Goal: Task Accomplishment & Management: Manage account settings

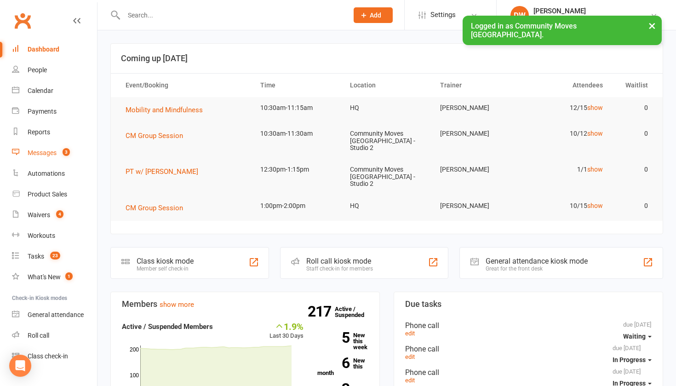
click at [48, 155] on div "Messages" at bounding box center [42, 152] width 29 height 7
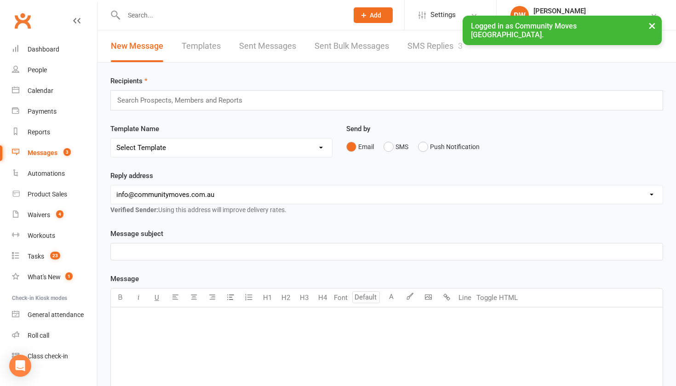
click at [429, 47] on link "SMS Replies 3" at bounding box center [434, 46] width 55 height 32
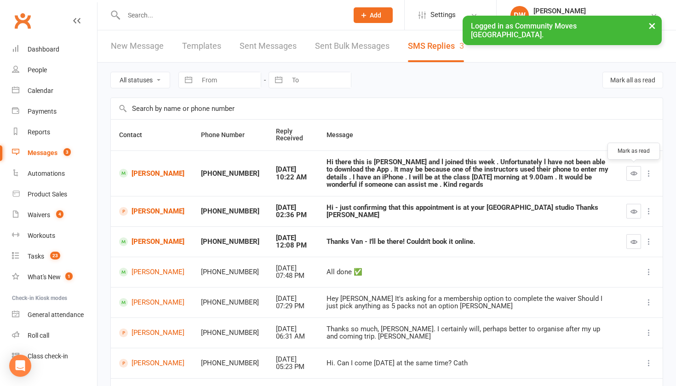
click at [633, 173] on icon "button" at bounding box center [633, 173] width 7 height 7
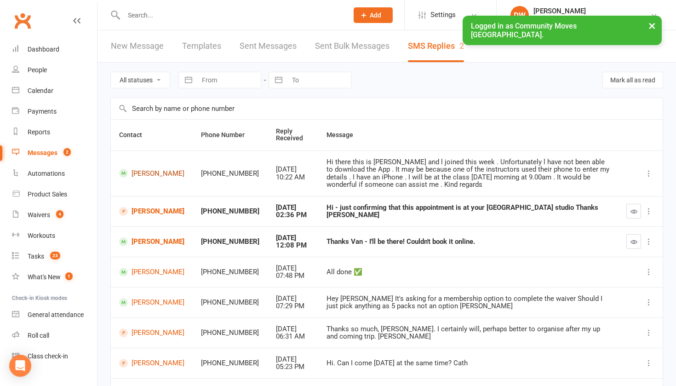
click at [141, 174] on link "[PERSON_NAME]" at bounding box center [151, 173] width 65 height 9
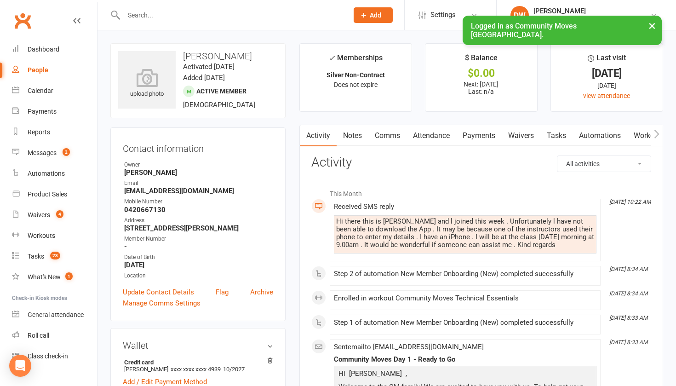
click at [434, 135] on link "Attendance" at bounding box center [431, 135] width 50 height 21
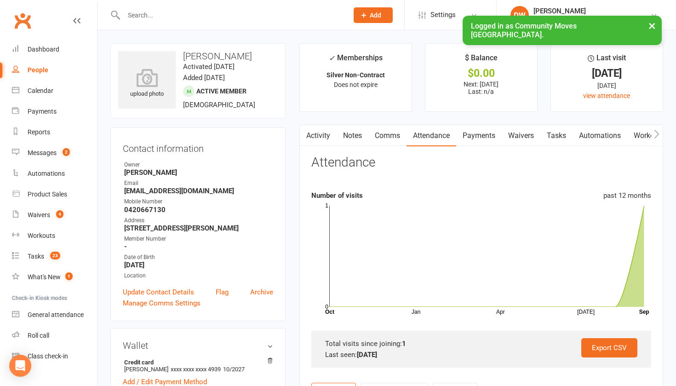
click at [379, 133] on link "Comms" at bounding box center [387, 135] width 38 height 21
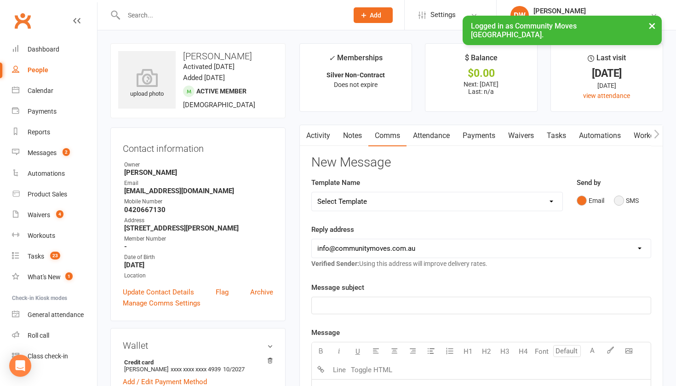
click at [614, 196] on button "SMS" at bounding box center [625, 200] width 25 height 17
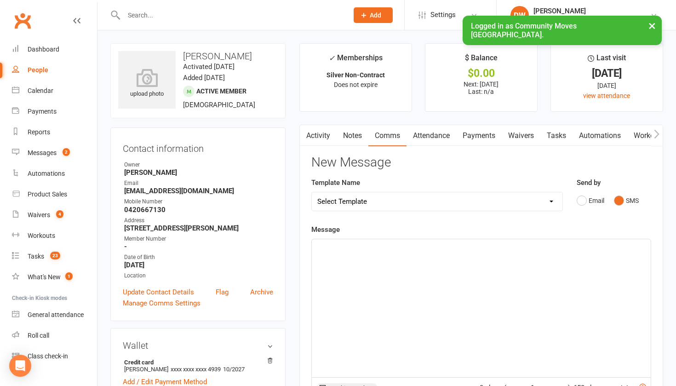
click at [337, 271] on div "﻿" at bounding box center [481, 308] width 339 height 138
click at [462, 249] on span "Hi [PERSON_NAME]! No worries! I have booked you into 9am class" at bounding box center [421, 247] width 208 height 8
click at [524, 250] on p "Hi [PERSON_NAME]! No worries! I have booked you into the 9am class" at bounding box center [481, 247] width 328 height 11
click at [471, 249] on span "Hi [PERSON_NAME]! No worries! I have booked you into the 9am class already." at bounding box center [439, 247] width 244 height 8
click at [569, 250] on p "Hi [PERSON_NAME]! No worries! I have booked you into [DATE] 9am class already." at bounding box center [481, 247] width 328 height 11
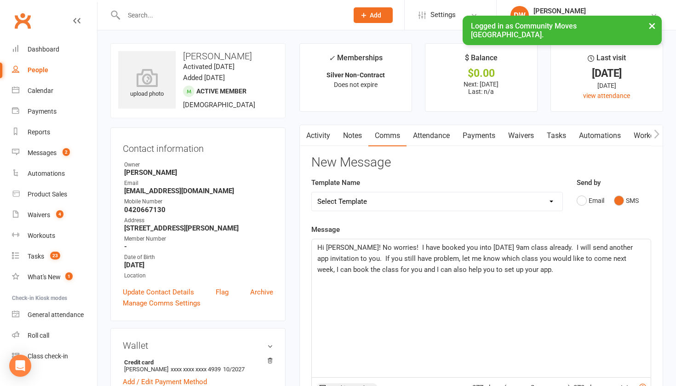
click at [361, 269] on span "Hi [PERSON_NAME]! No worries! I have booked you into [DATE] 9am class already. …" at bounding box center [475, 258] width 317 height 30
click at [550, 272] on p "Hi [PERSON_NAME]! No worries! I have booked you into [DATE] 9am class already. …" at bounding box center [481, 258] width 328 height 33
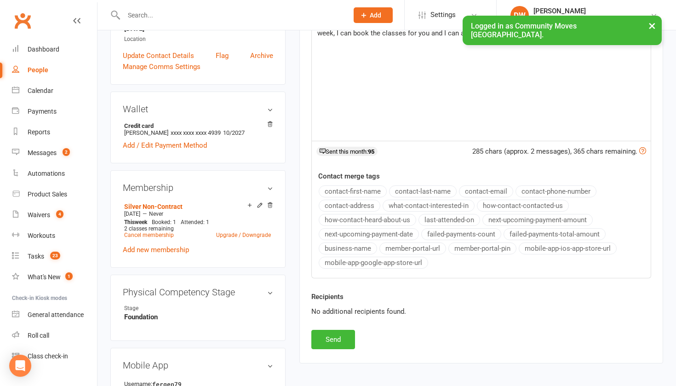
scroll to position [244, 0]
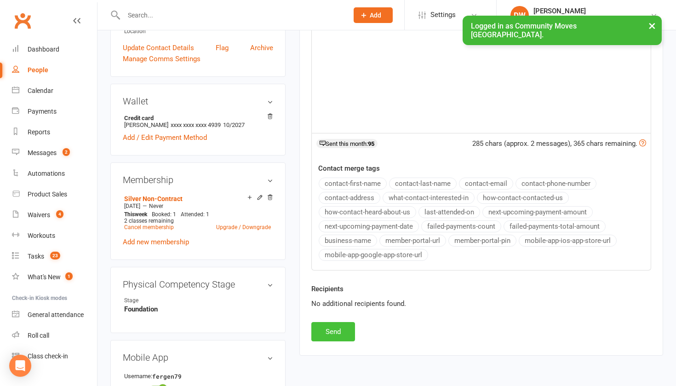
click at [337, 327] on button "Send" at bounding box center [333, 331] width 44 height 19
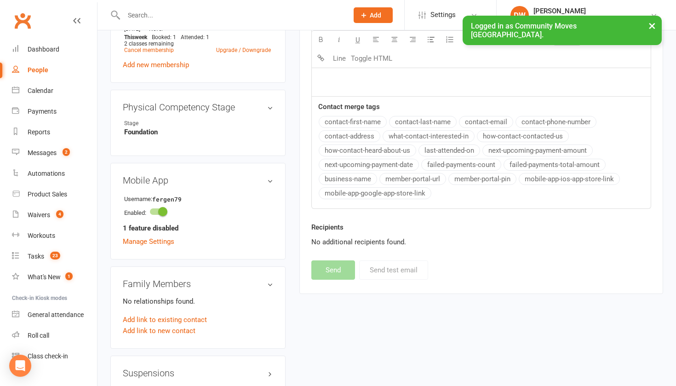
scroll to position [438, 0]
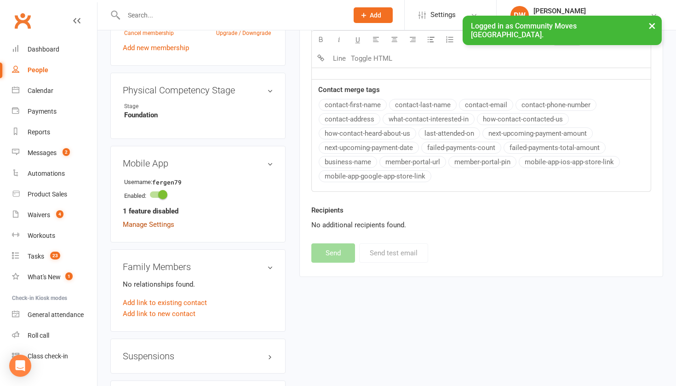
click at [151, 228] on link "Manage Settings" at bounding box center [148, 224] width 51 height 8
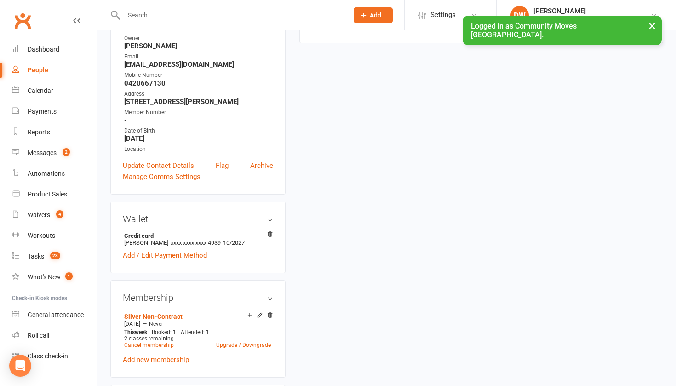
scroll to position [78, 0]
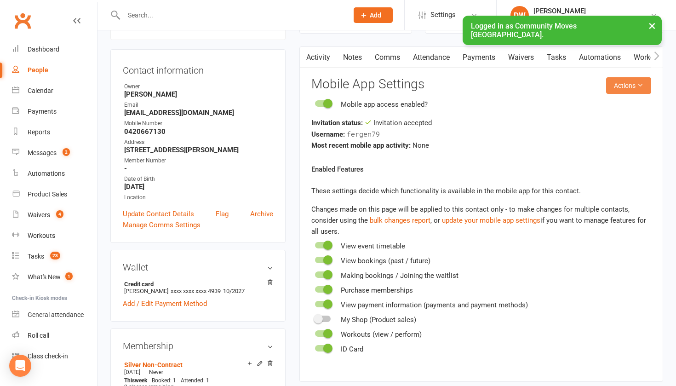
click at [630, 83] on button "Actions" at bounding box center [628, 85] width 45 height 17
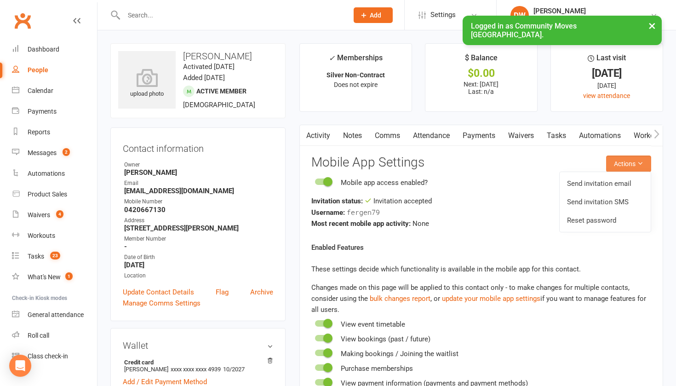
scroll to position [0, 0]
click at [318, 136] on link "Activity" at bounding box center [318, 135] width 37 height 21
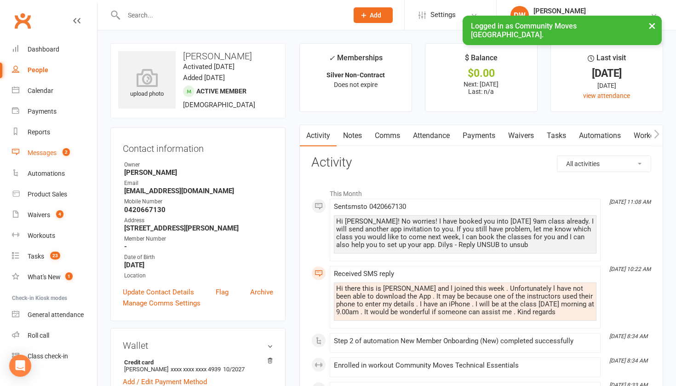
click at [39, 151] on div "Messages" at bounding box center [42, 152] width 29 height 7
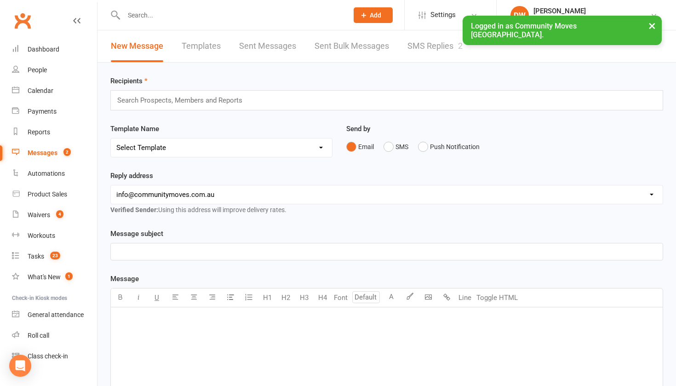
click at [432, 49] on link "SMS Replies 2" at bounding box center [434, 46] width 55 height 32
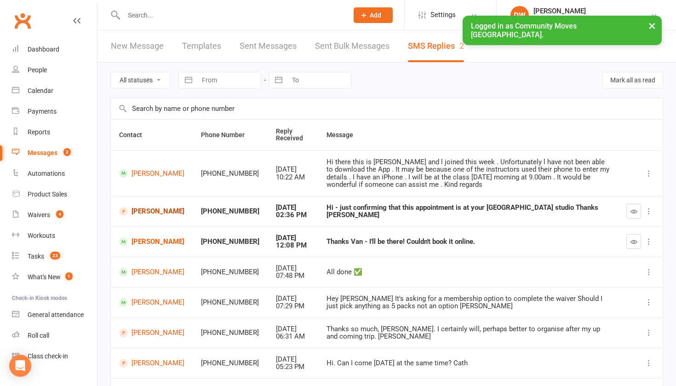
click at [150, 210] on link "[PERSON_NAME]" at bounding box center [151, 211] width 65 height 9
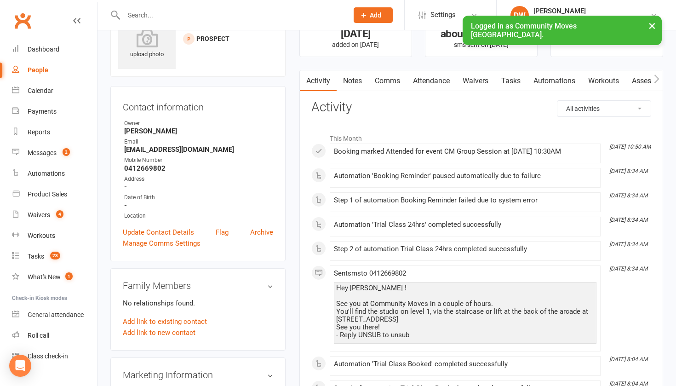
scroll to position [40, 0]
click at [40, 153] on div "Messages" at bounding box center [42, 152] width 29 height 7
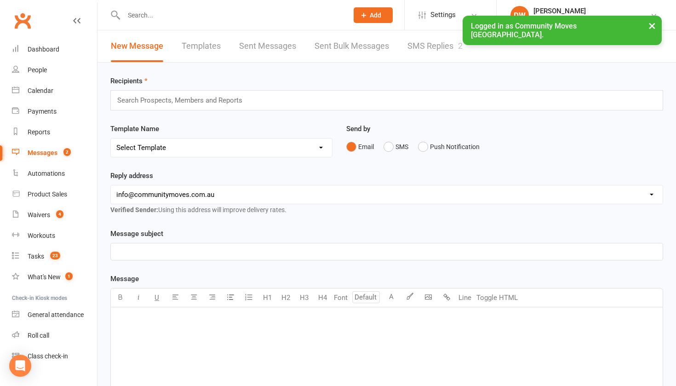
click at [435, 49] on link "SMS Replies 2" at bounding box center [434, 46] width 55 height 32
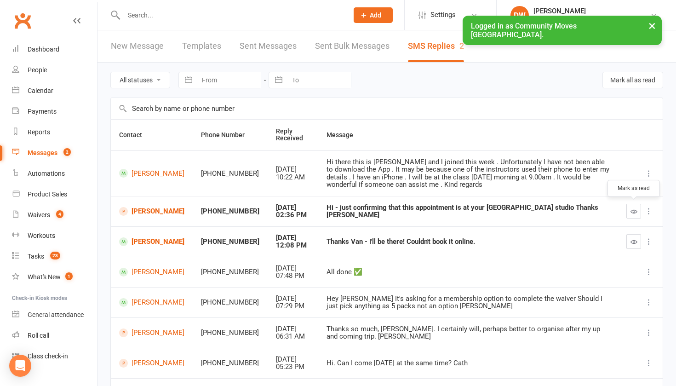
click at [635, 210] on icon "button" at bounding box center [633, 211] width 7 height 7
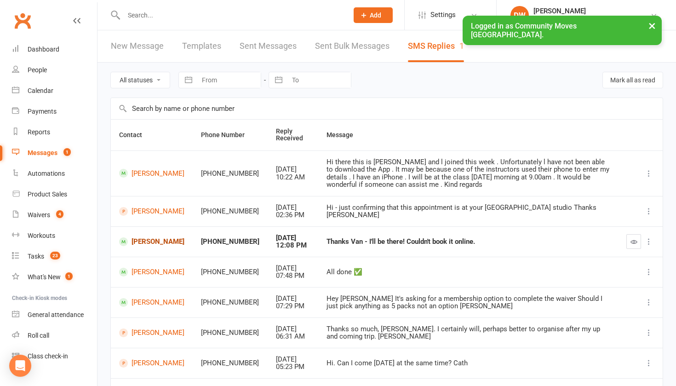
click at [142, 241] on link "[PERSON_NAME]" at bounding box center [151, 241] width 65 height 9
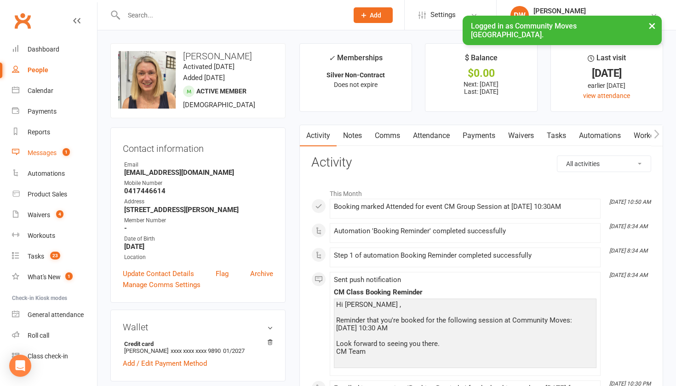
click at [46, 155] on div "Messages" at bounding box center [42, 152] width 29 height 7
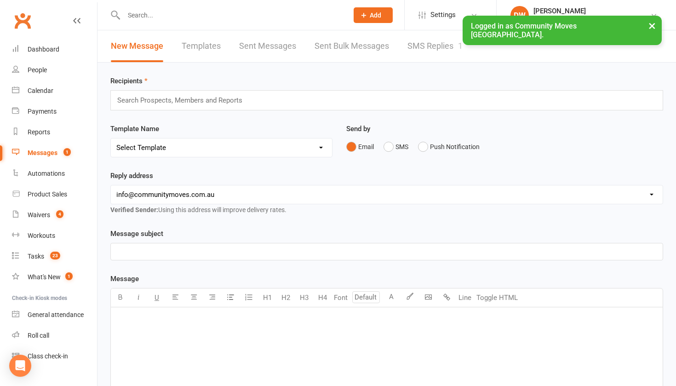
click at [415, 45] on link "SMS Replies 1" at bounding box center [434, 46] width 55 height 32
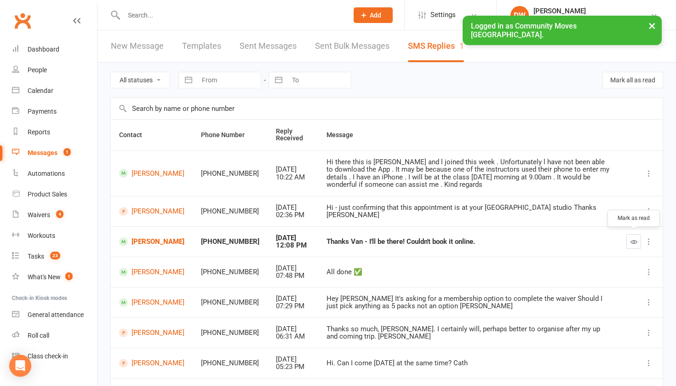
click at [632, 239] on icon "button" at bounding box center [633, 241] width 7 height 7
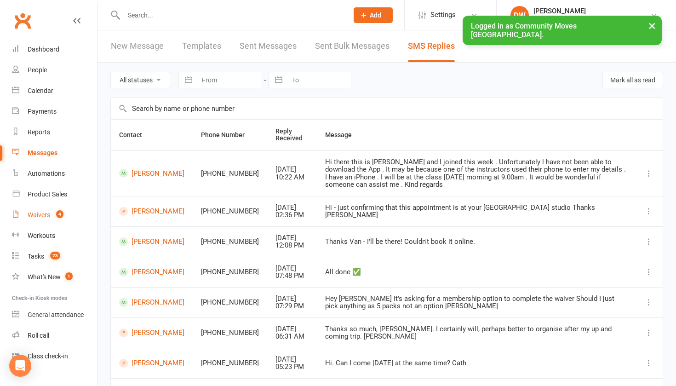
click at [41, 213] on div "Waivers" at bounding box center [39, 214] width 23 height 7
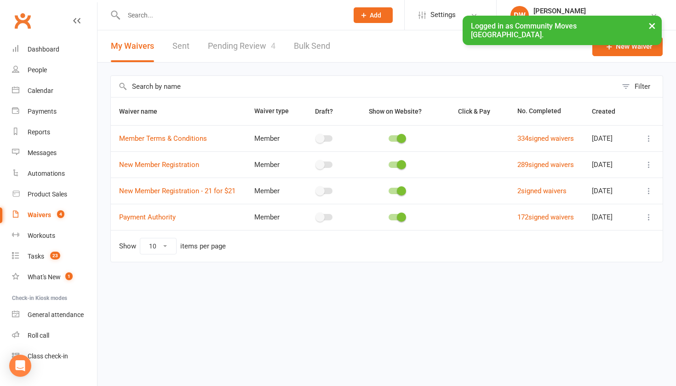
click at [242, 45] on link "Pending Review 4" at bounding box center [242, 46] width 68 height 32
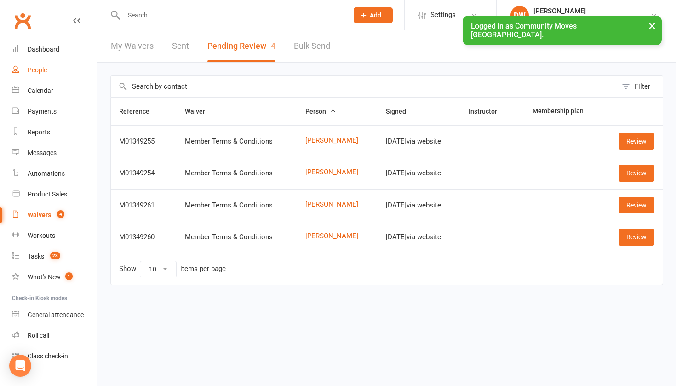
click at [28, 71] on div "People" at bounding box center [37, 69] width 19 height 7
select select "100"
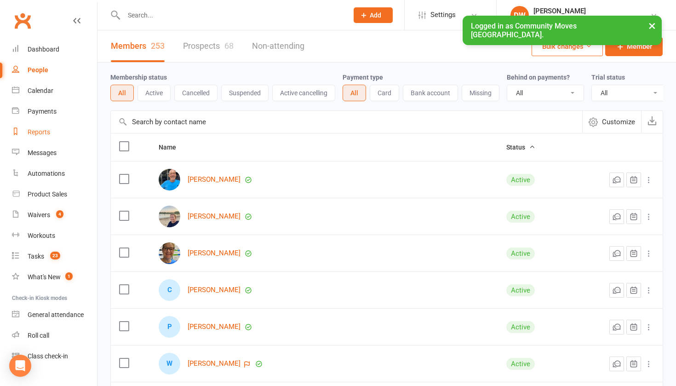
click at [33, 131] on div "Reports" at bounding box center [39, 131] width 23 height 7
select select "25"
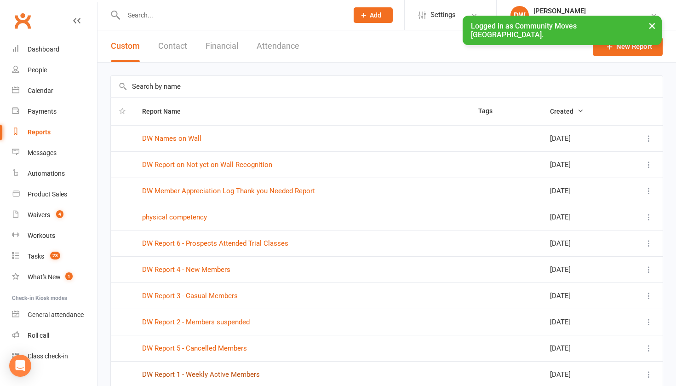
click at [202, 371] on link "DW Report 1 - Weekly Active Members" at bounding box center [201, 374] width 118 height 8
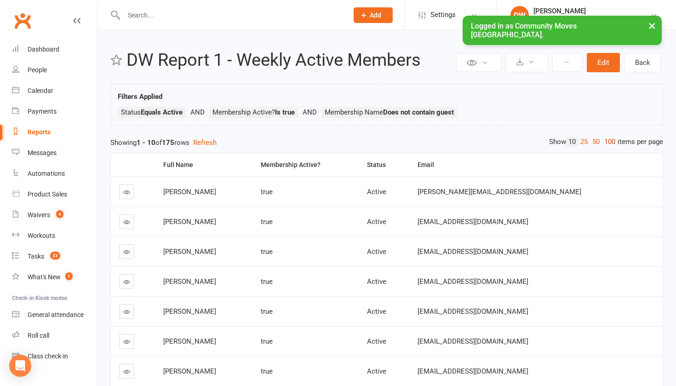
click at [611, 140] on link "100" at bounding box center [610, 142] width 16 height 10
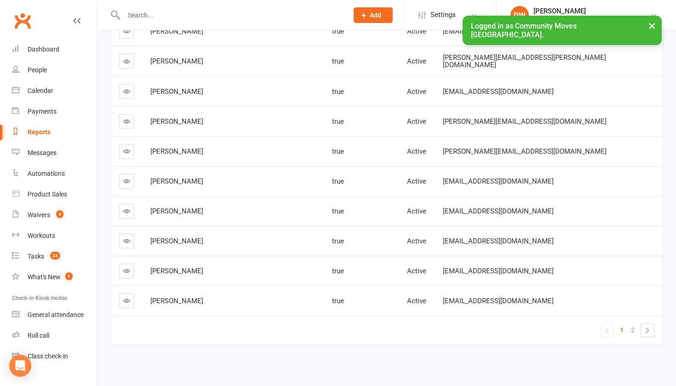
scroll to position [2859, 0]
click at [630, 324] on link "2" at bounding box center [632, 330] width 11 height 13
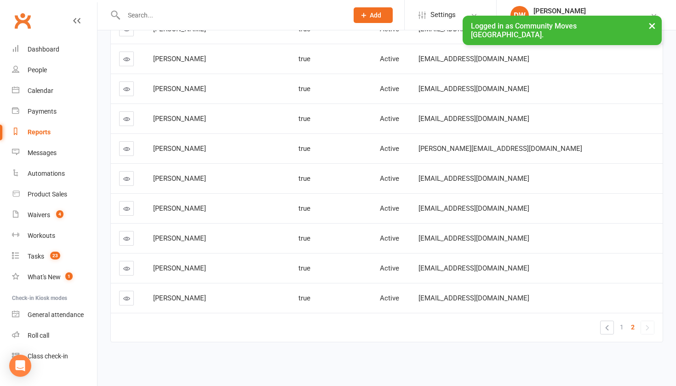
scroll to position [2112, 0]
click at [621, 320] on span "1" at bounding box center [621, 326] width 4 height 13
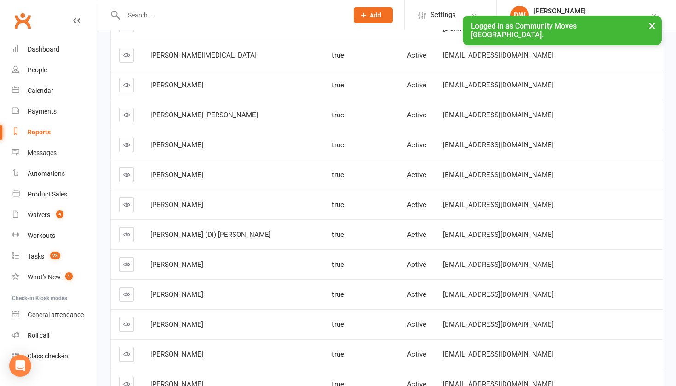
scroll to position [1576, 0]
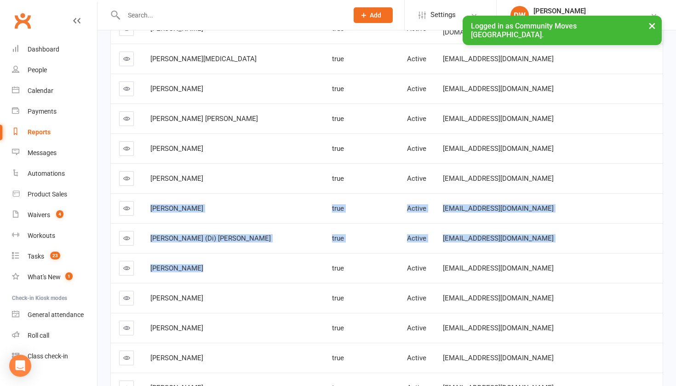
drag, startPoint x: 205, startPoint y: 194, endPoint x: 205, endPoint y: 268, distance: 74.4
click at [205, 268] on tbody "[PERSON_NAME] true Active [PERSON_NAME][EMAIL_ADDRESS][DOMAIN_NAME] [PERSON_NAM…" at bounding box center [386, 103] width 551 height 2991
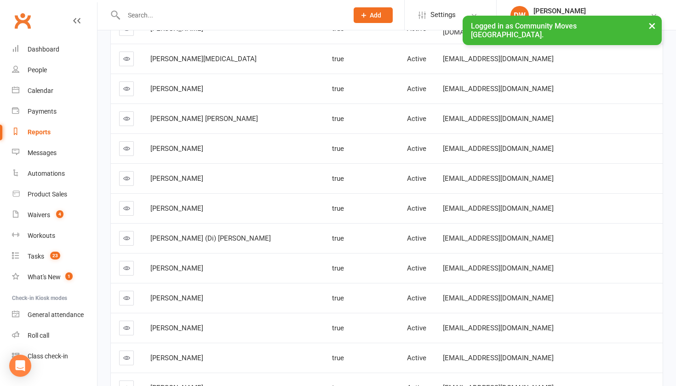
click at [155, 17] on input "text" at bounding box center [231, 15] width 221 height 13
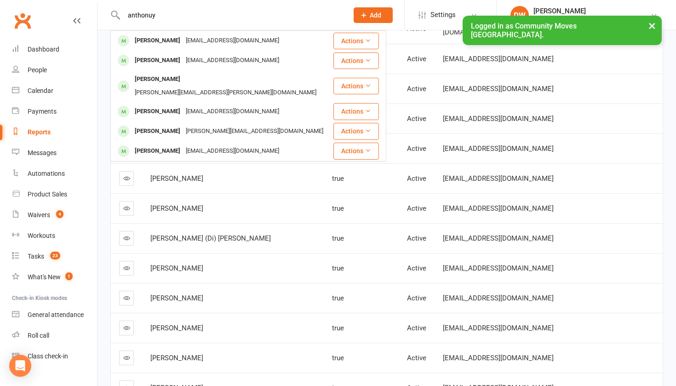
type input "[PERSON_NAME]"
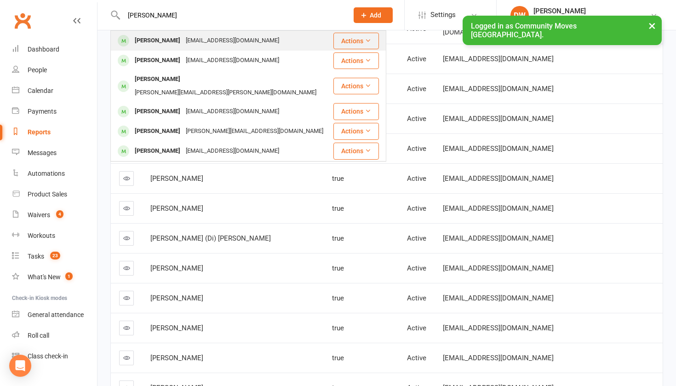
drag, startPoint x: 139, startPoint y: 30, endPoint x: 146, endPoint y: 39, distance: 11.5
click at [146, 39] on div "[PERSON_NAME]" at bounding box center [157, 40] width 51 height 13
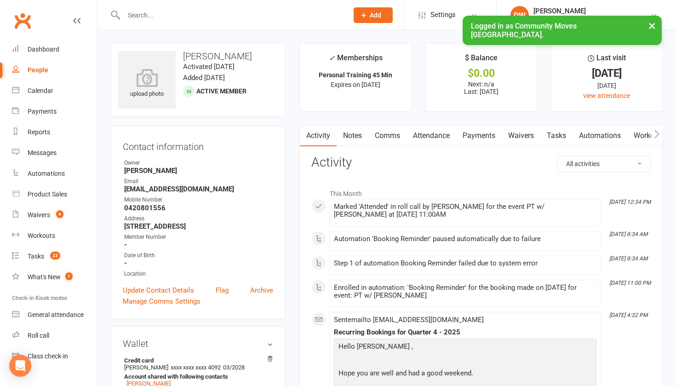
click at [433, 137] on link "Attendance" at bounding box center [431, 135] width 50 height 21
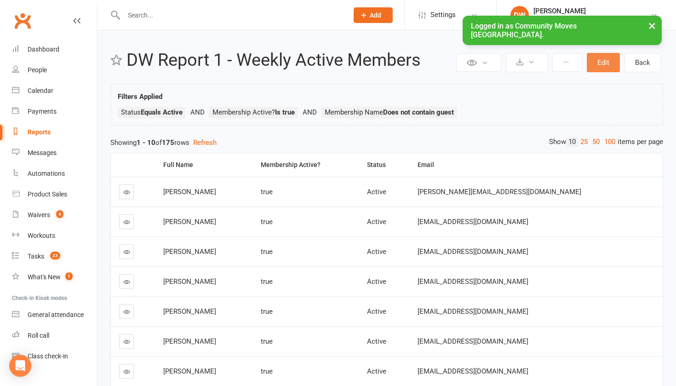
click at [605, 60] on button "Edit" at bounding box center [602, 62] width 33 height 19
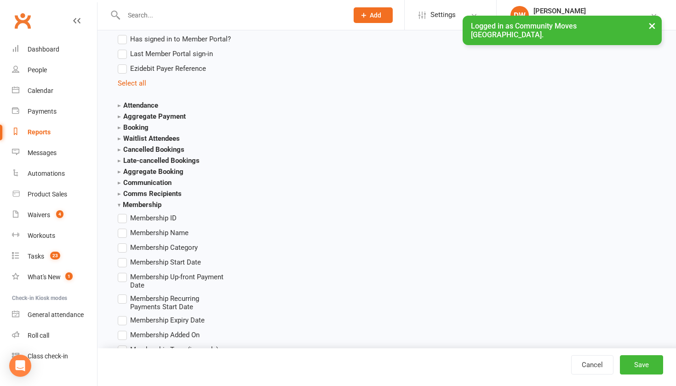
scroll to position [1013, 0]
click at [123, 231] on label "Membership Name" at bounding box center [153, 231] width 71 height 11
click at [123, 226] on input "Membership Name" at bounding box center [121, 226] width 6 height 0
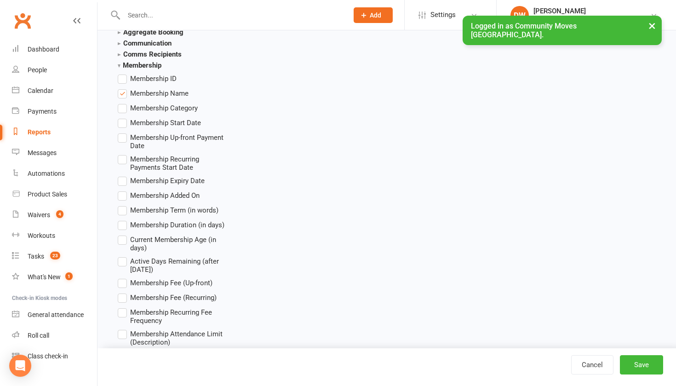
scroll to position [1152, 0]
click at [647, 364] on button "Save" at bounding box center [640, 364] width 43 height 19
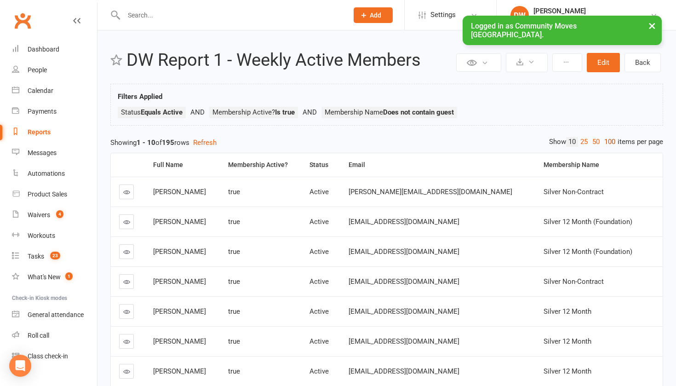
click at [612, 142] on link "100" at bounding box center [610, 142] width 16 height 10
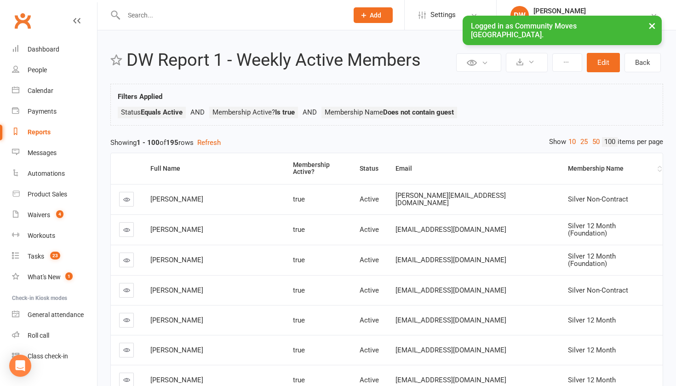
click at [568, 165] on div "Membership Name" at bounding box center [611, 168] width 87 height 7
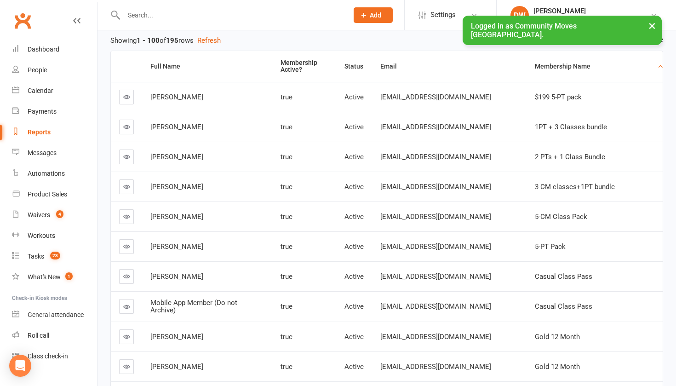
scroll to position [104, 0]
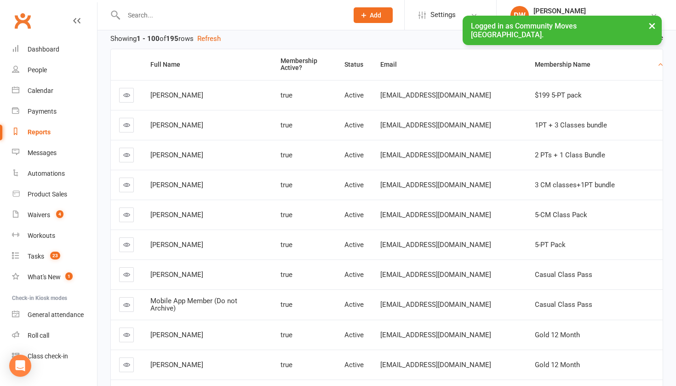
click at [127, 94] on icon at bounding box center [126, 94] width 7 height 7
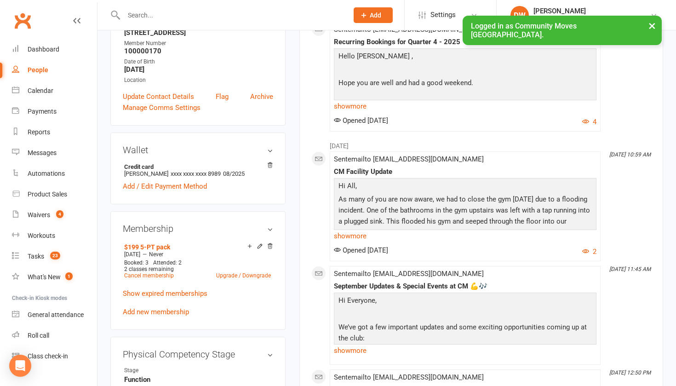
scroll to position [189, 0]
click at [175, 296] on link "Show expired memberships" at bounding box center [165, 292] width 85 height 8
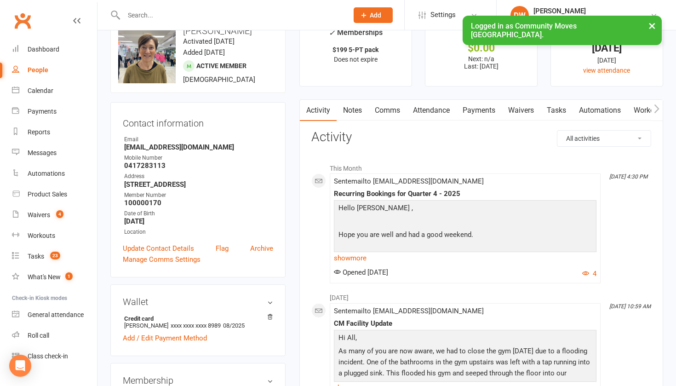
scroll to position [32, 0]
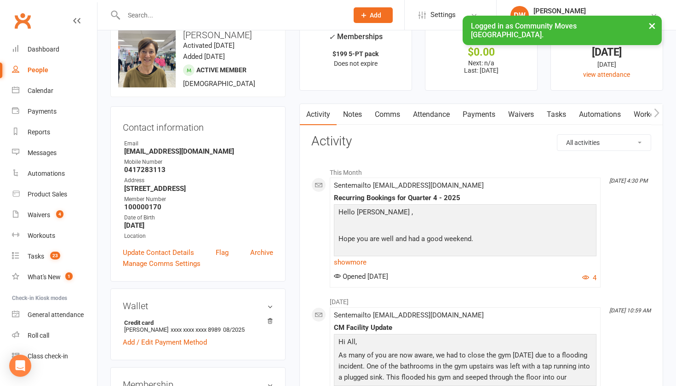
click at [474, 116] on link "Payments" at bounding box center [478, 114] width 45 height 21
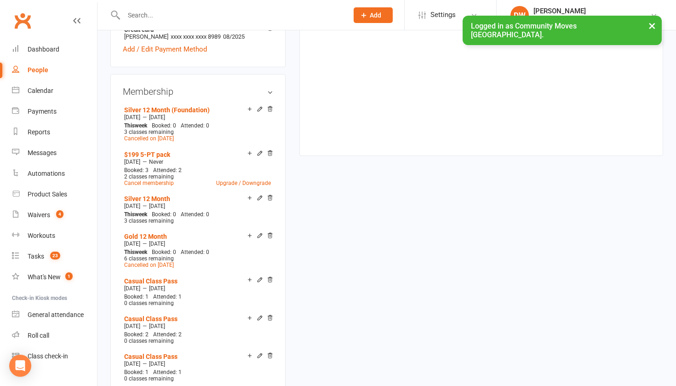
scroll to position [325, 0]
click at [163, 186] on link "Cancel membership" at bounding box center [149, 182] width 50 height 6
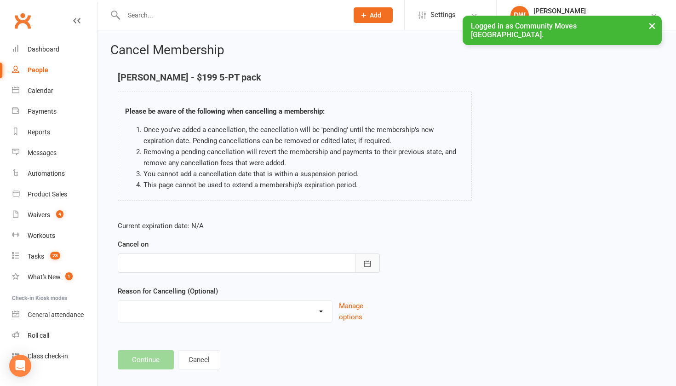
click at [366, 263] on icon "button" at bounding box center [367, 263] width 9 height 9
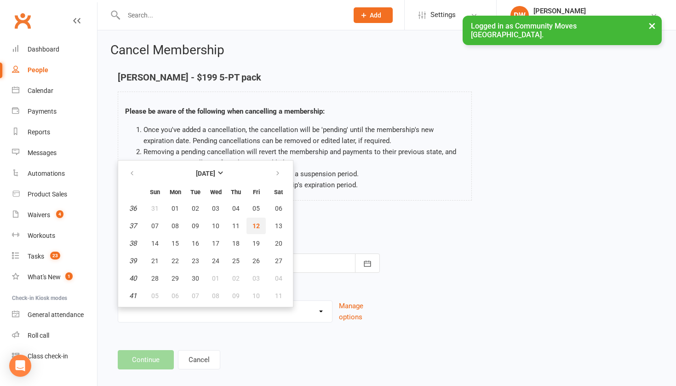
click at [256, 225] on span "12" at bounding box center [255, 225] width 7 height 7
type input "[DATE]"
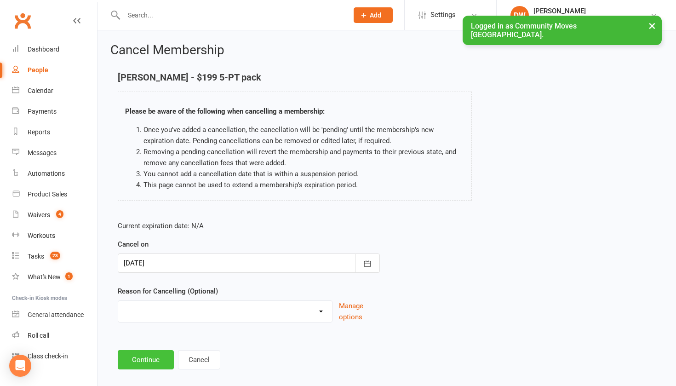
click at [142, 358] on button "Continue" at bounding box center [146, 359] width 56 height 19
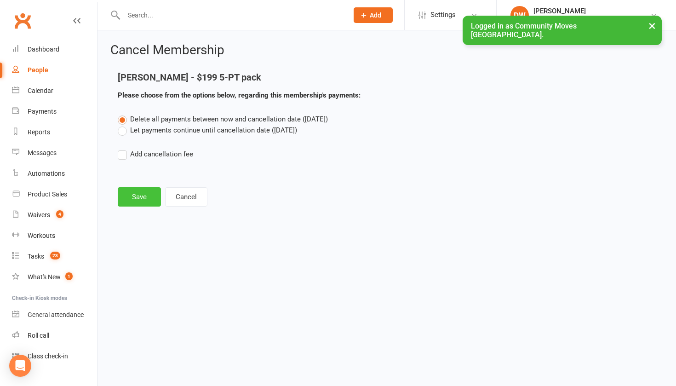
click at [138, 197] on button "Save" at bounding box center [139, 196] width 43 height 19
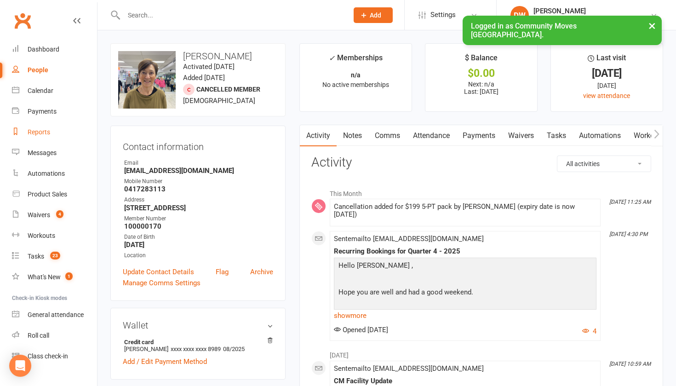
click at [40, 133] on div "Reports" at bounding box center [39, 131] width 23 height 7
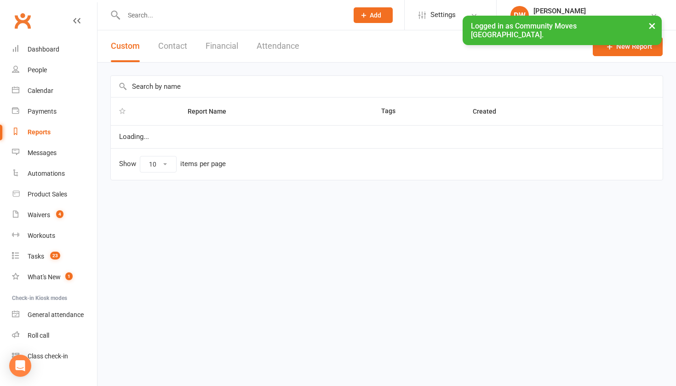
select select "25"
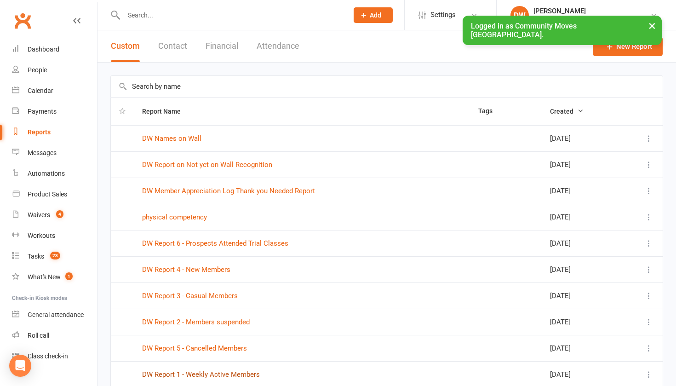
click at [176, 372] on link "DW Report 1 - Weekly Active Members" at bounding box center [201, 374] width 118 height 8
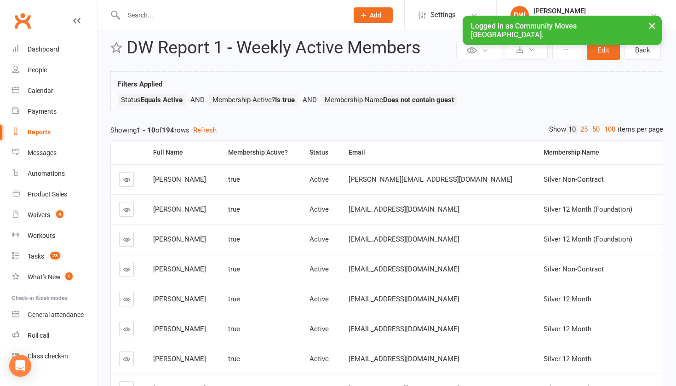
scroll to position [15, 0]
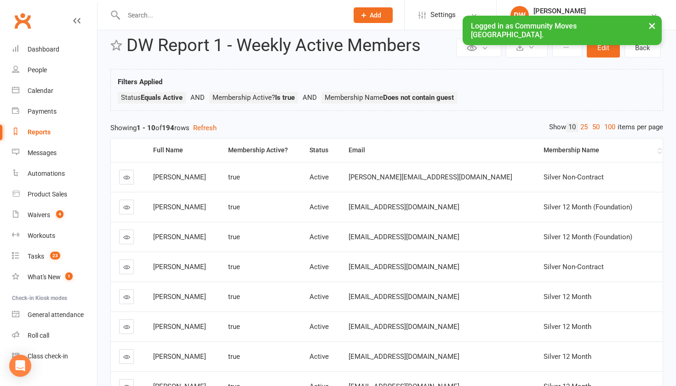
click at [562, 149] on div "Membership Name" at bounding box center [599, 150] width 112 height 7
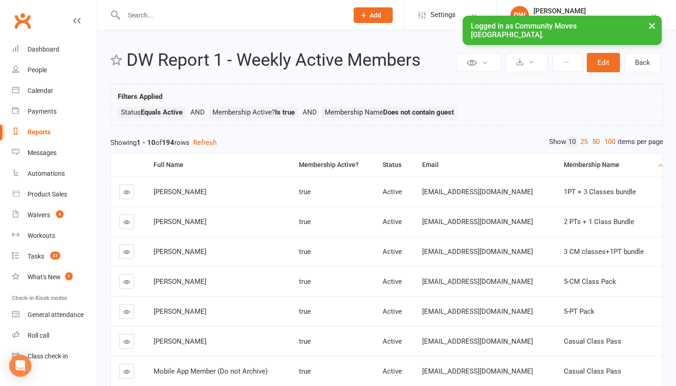
scroll to position [0, 0]
click at [608, 141] on link "100" at bounding box center [610, 142] width 16 height 10
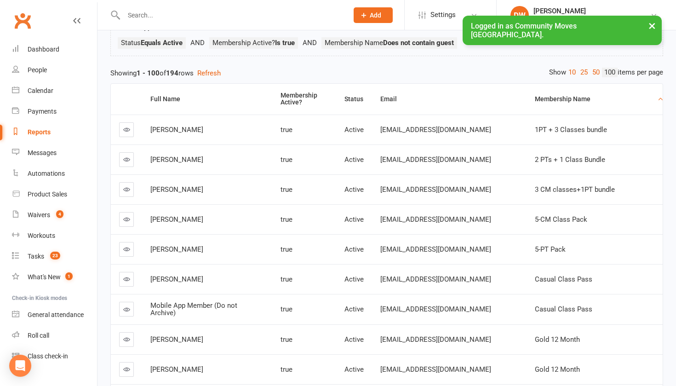
scroll to position [69, 0]
click at [126, 247] on icon at bounding box center [126, 248] width 7 height 7
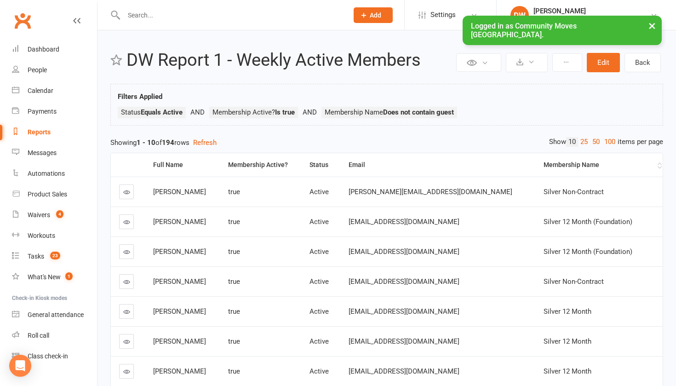
click at [550, 162] on div "Membership Name" at bounding box center [599, 164] width 112 height 7
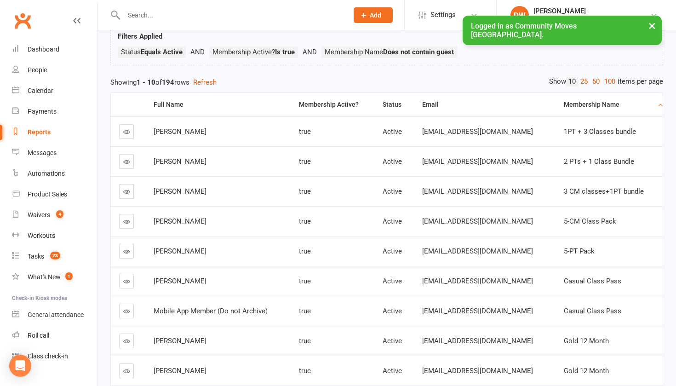
scroll to position [60, 0]
click at [612, 82] on link "100" at bounding box center [610, 82] width 16 height 10
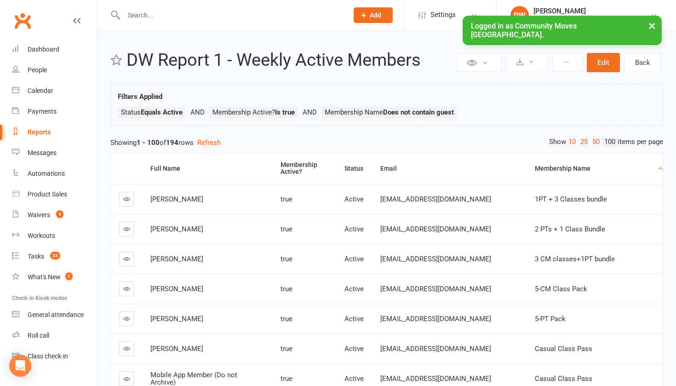
scroll to position [0, 0]
click at [164, 163] on th "Full Name" at bounding box center [207, 168] width 130 height 31
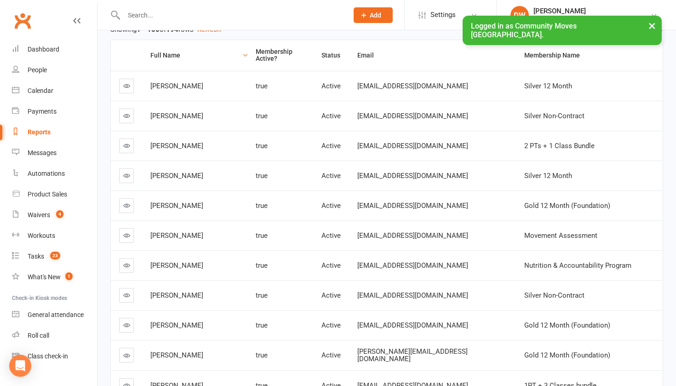
scroll to position [118, 0]
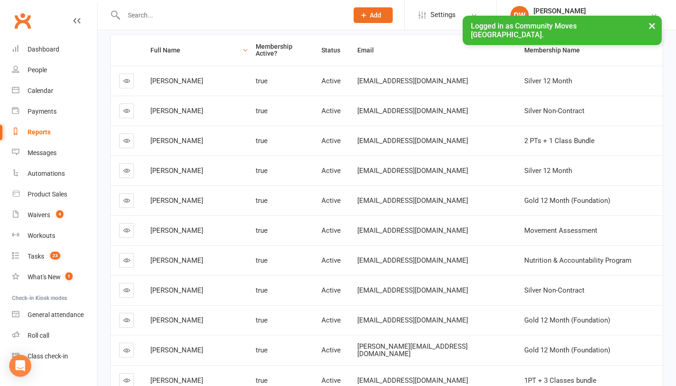
click at [165, 51] on div "Full Name" at bounding box center [195, 50] width 90 height 7
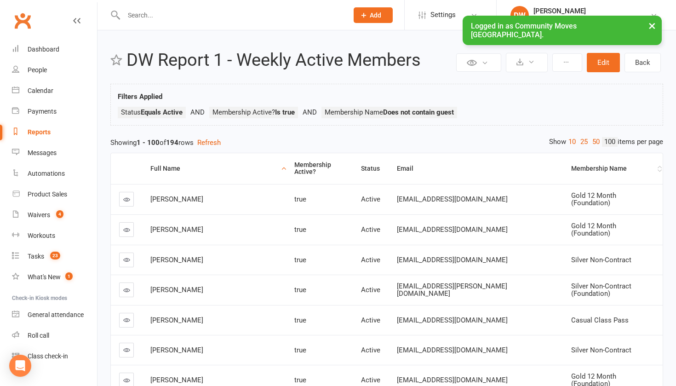
scroll to position [0, 0]
click at [571, 165] on div "Membership Name" at bounding box center [613, 168] width 84 height 7
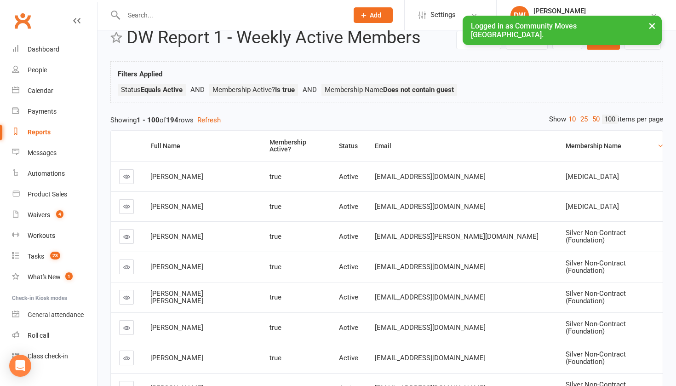
scroll to position [28, 0]
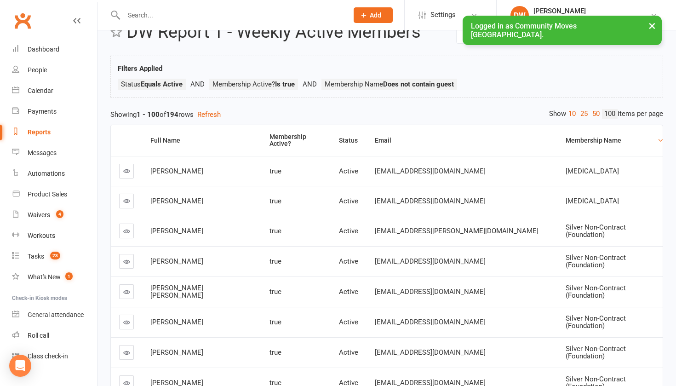
click at [565, 137] on div "Membership Name" at bounding box center [610, 140] width 90 height 7
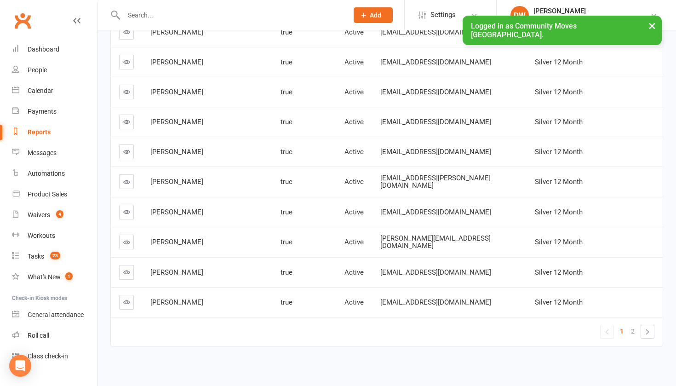
scroll to position [2866, 0]
click at [633, 325] on span "2" at bounding box center [632, 331] width 4 height 13
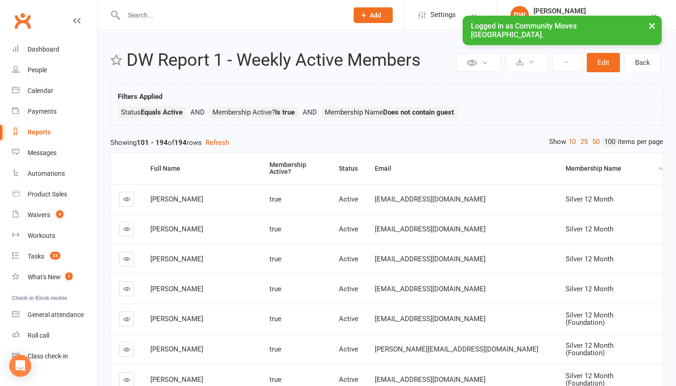
scroll to position [0, 0]
click at [36, 135] on div "Reports" at bounding box center [39, 131] width 23 height 7
select select "25"
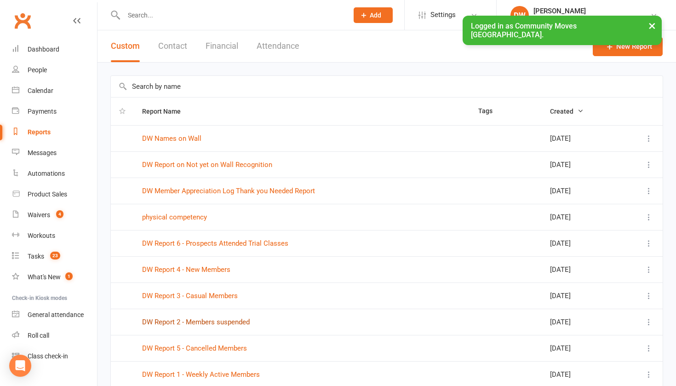
click at [200, 324] on link "DW Report 2 - Members suspended" at bounding box center [196, 322] width 108 height 8
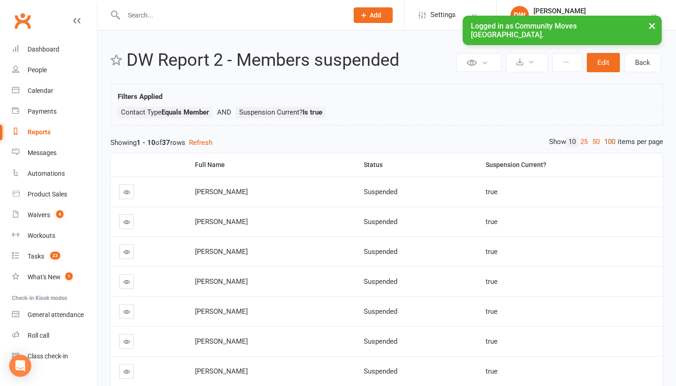
click at [608, 140] on link "100" at bounding box center [610, 142] width 16 height 10
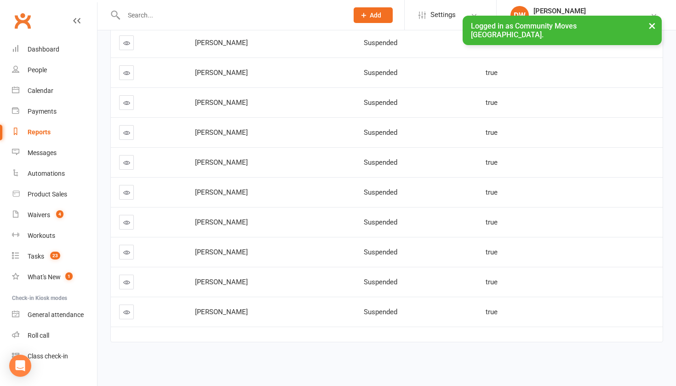
scroll to position [963, 0]
click at [44, 131] on div "Reports" at bounding box center [39, 131] width 23 height 7
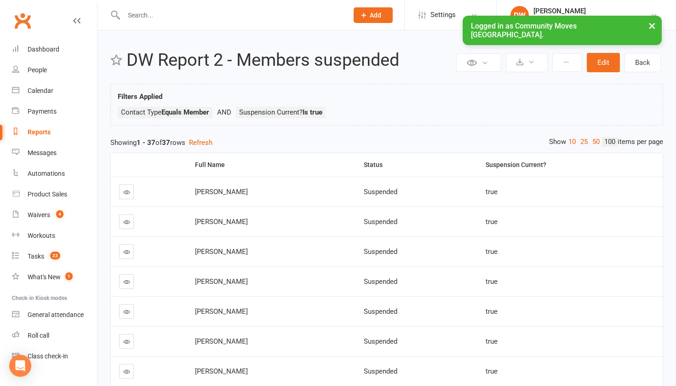
select select "25"
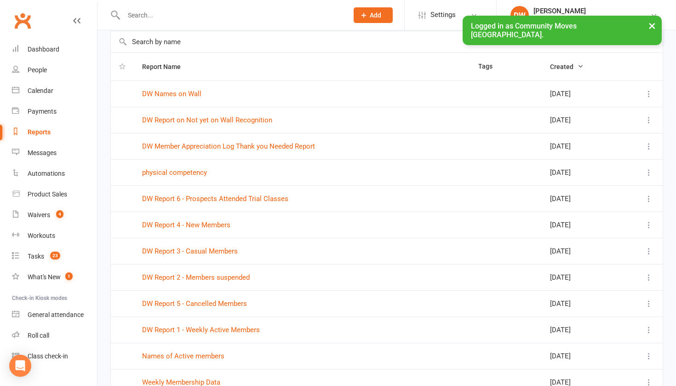
scroll to position [48, 0]
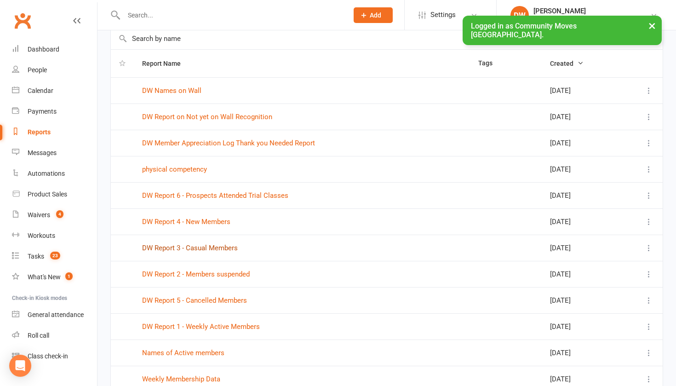
click at [204, 245] on link "DW Report 3 - Casual Members" at bounding box center [190, 248] width 96 height 8
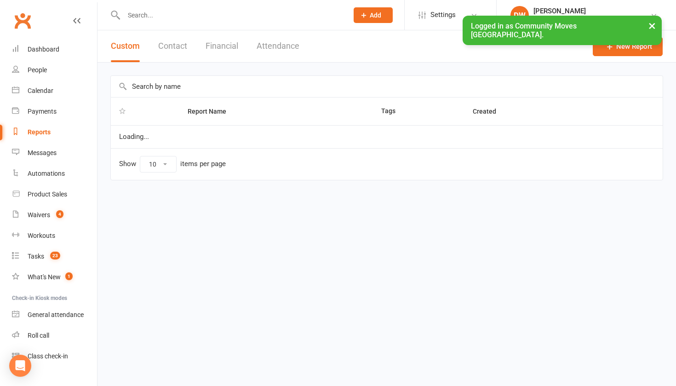
select select "25"
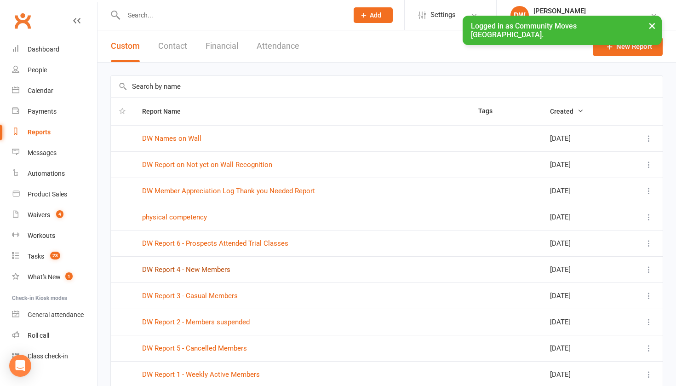
click at [208, 268] on link "DW Report 4 - New Members" at bounding box center [186, 269] width 88 height 8
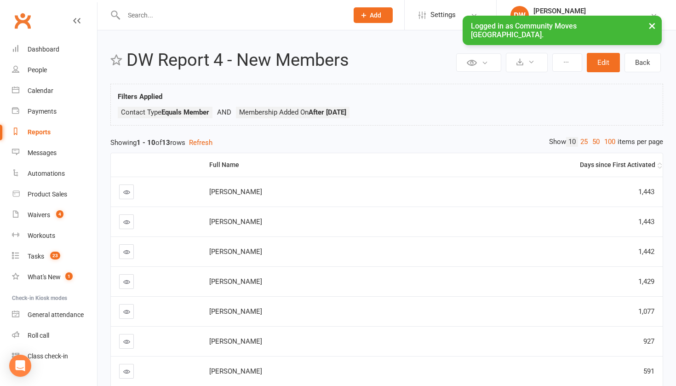
click at [619, 163] on div "Days since First Activated" at bounding box center [532, 164] width 246 height 7
click at [46, 131] on div "Reports" at bounding box center [39, 131] width 23 height 7
select select "25"
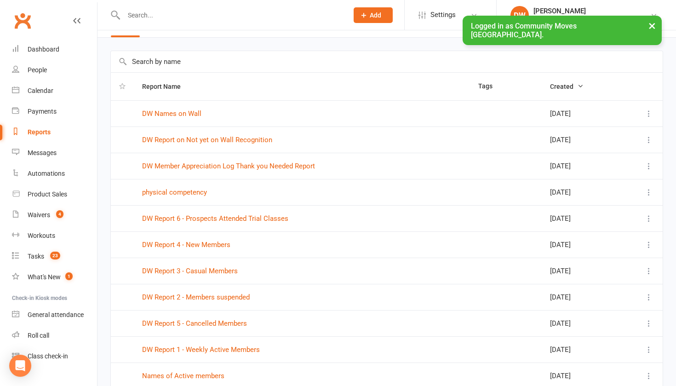
scroll to position [30, 0]
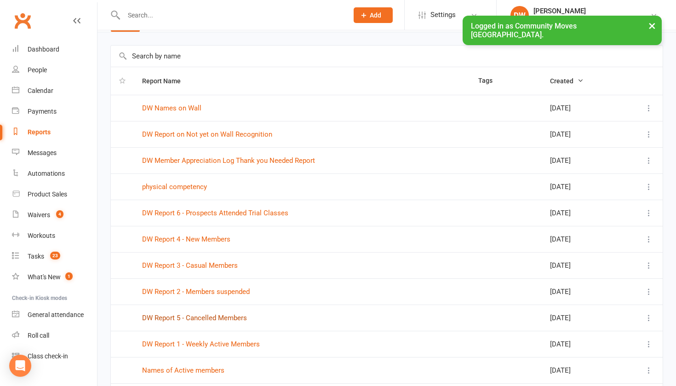
click at [201, 315] on link "DW Report 5 - Cancelled Members" at bounding box center [194, 317] width 105 height 8
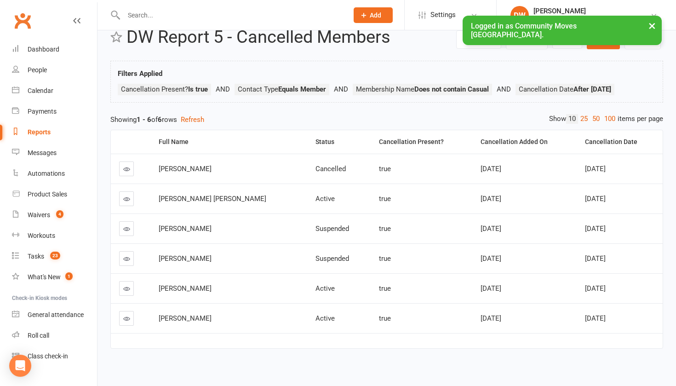
scroll to position [25, 0]
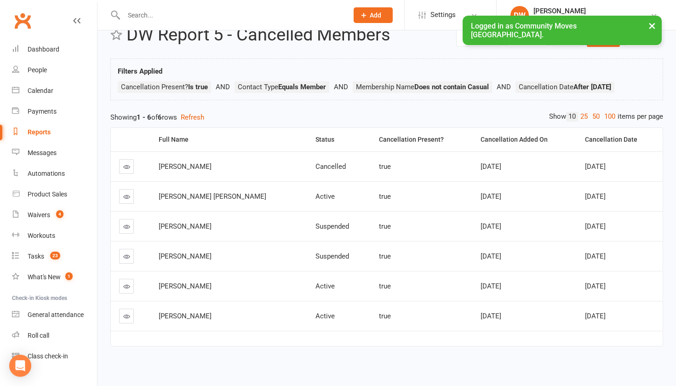
click at [40, 130] on div "Reports" at bounding box center [39, 131] width 23 height 7
select select "25"
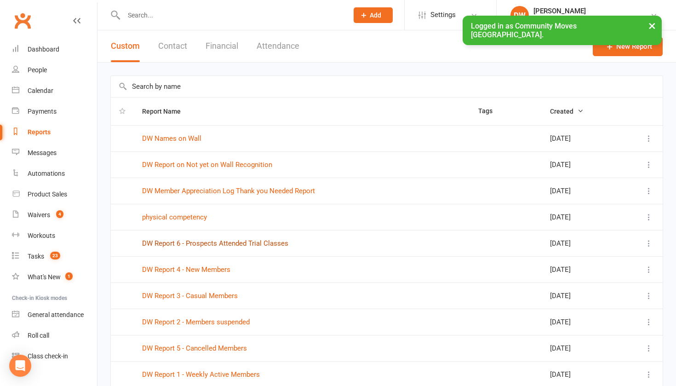
click at [211, 244] on link "DW Report 6 - Prospects Attended Trial Classes" at bounding box center [215, 243] width 146 height 8
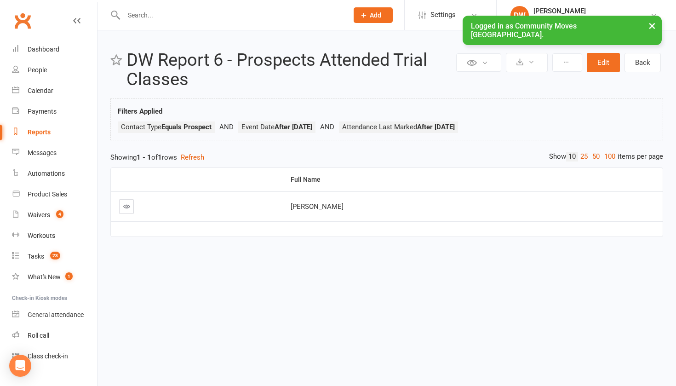
click at [43, 135] on div "Reports" at bounding box center [39, 131] width 23 height 7
select select "25"
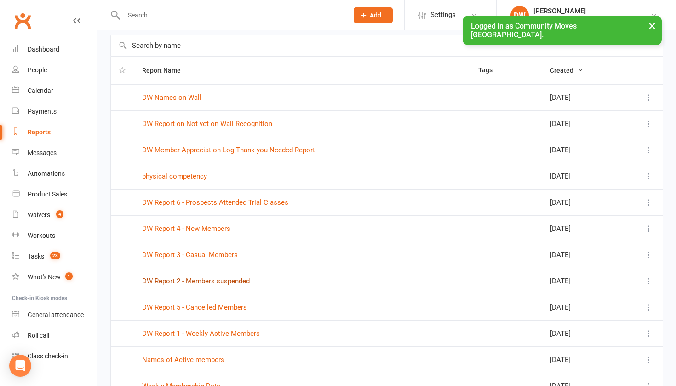
scroll to position [43, 0]
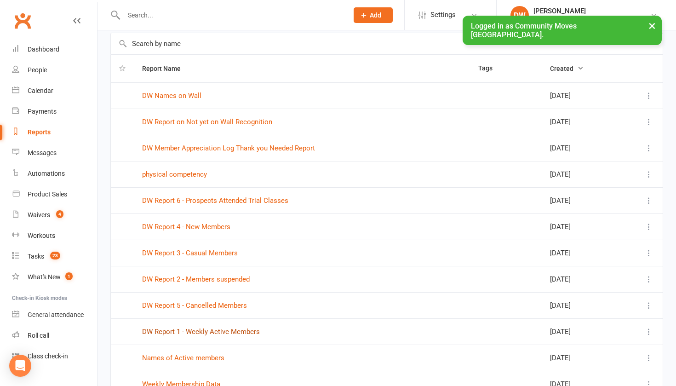
click at [215, 330] on link "DW Report 1 - Weekly Active Members" at bounding box center [201, 331] width 118 height 8
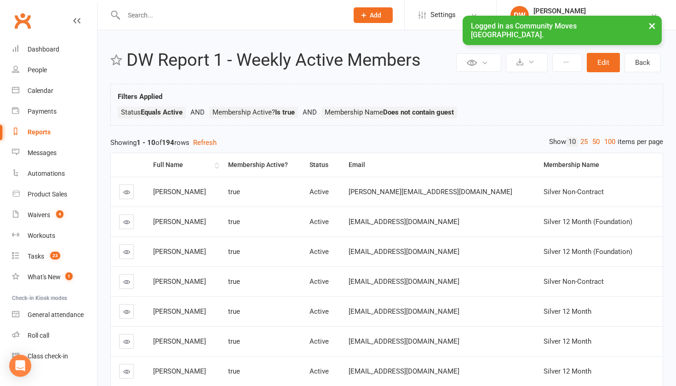
click at [165, 162] on div "Full Name" at bounding box center [182, 164] width 59 height 7
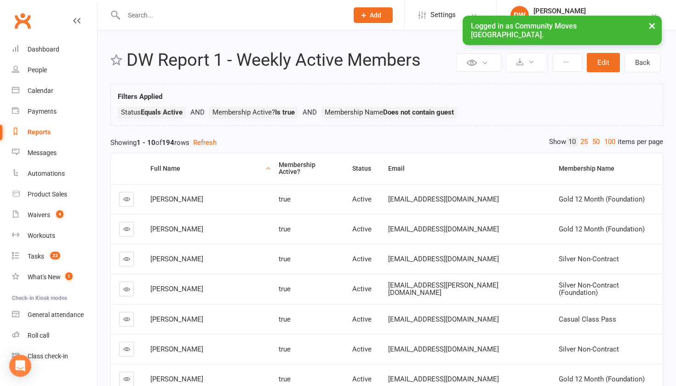
click at [613, 135] on div "Private Report Only visible by me Public Report Visible to everyone Export to C…" at bounding box center [386, 286] width 578 height 513
click at [611, 139] on link "100" at bounding box center [610, 142] width 16 height 10
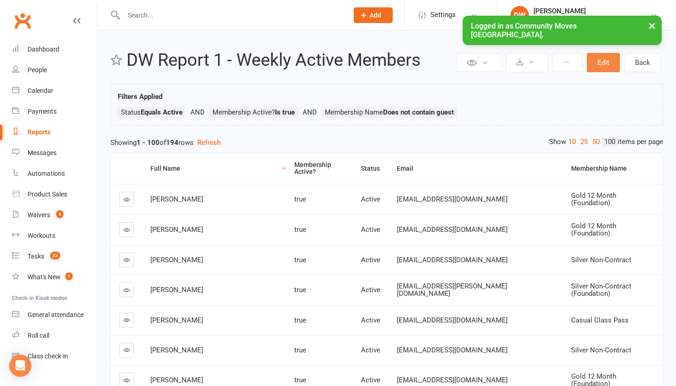
click at [597, 65] on button "Edit" at bounding box center [602, 62] width 33 height 19
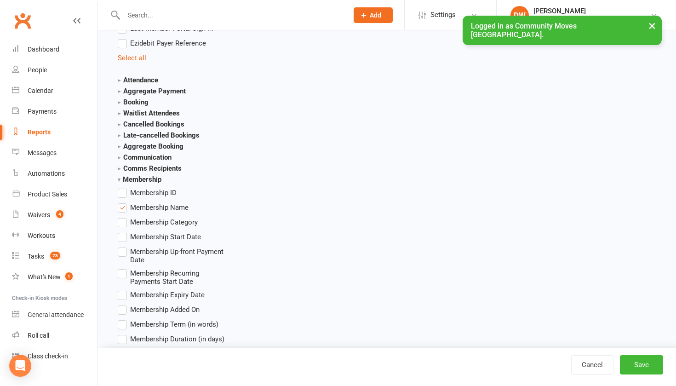
scroll to position [1033, 0]
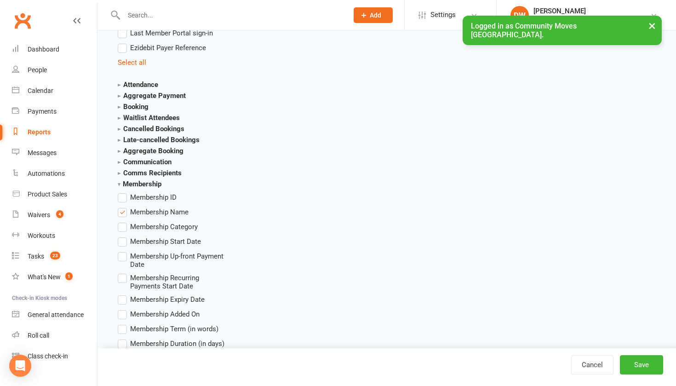
click at [122, 212] on label "Membership Name" at bounding box center [153, 211] width 71 height 11
click at [122, 206] on input "Membership Name" at bounding box center [121, 206] width 6 height 0
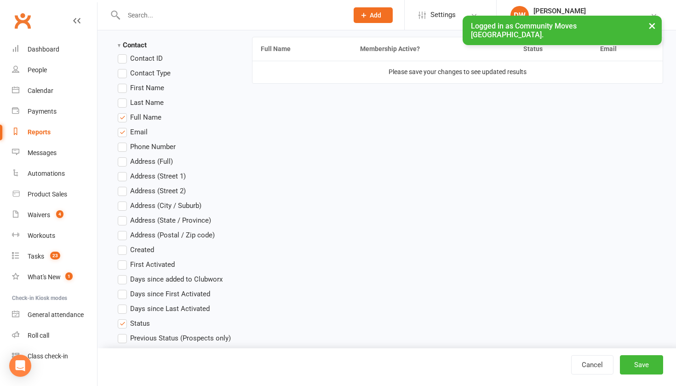
scroll to position [260, 0]
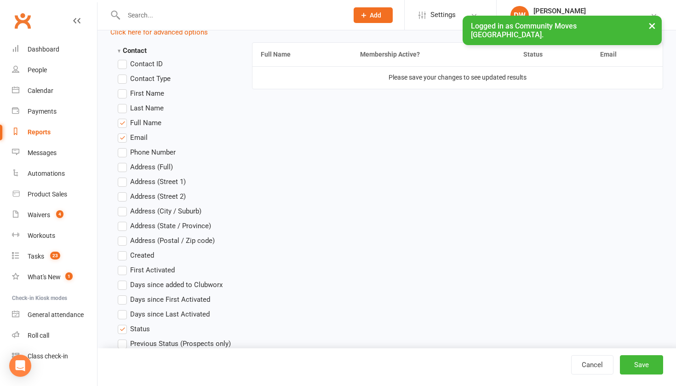
click at [644, 375] on div "Cancel Save" at bounding box center [386, 367] width 578 height 38
click at [643, 362] on button "Save" at bounding box center [640, 364] width 43 height 19
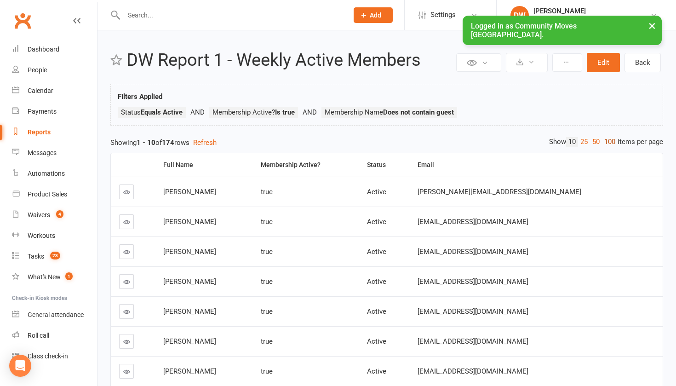
click at [607, 141] on link "100" at bounding box center [610, 142] width 16 height 10
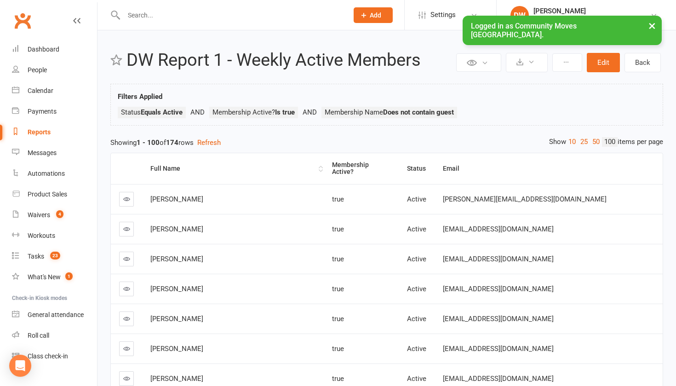
click at [189, 165] on div "Full Name" at bounding box center [233, 168] width 166 height 7
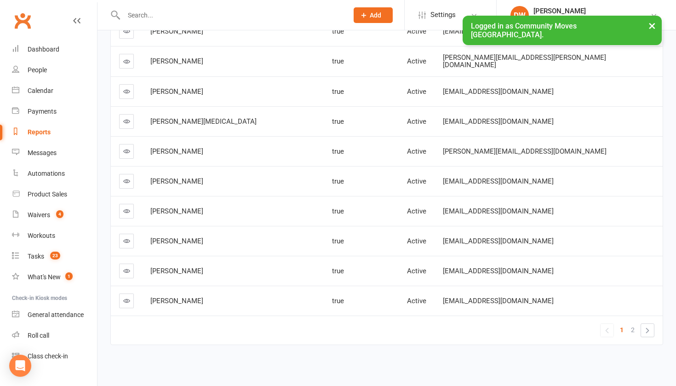
scroll to position [2859, 0]
click at [634, 324] on span "2" at bounding box center [632, 330] width 4 height 13
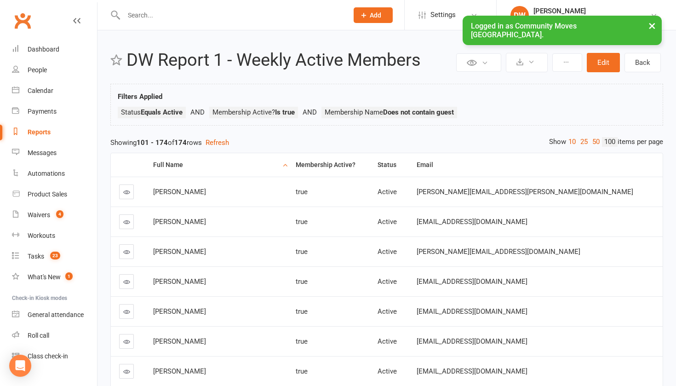
scroll to position [0, 0]
